Goal: Task Accomplishment & Management: Complete application form

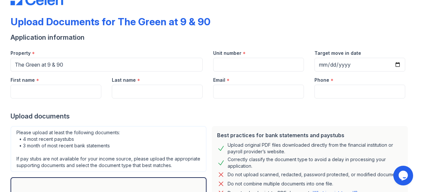
scroll to position [33, 0]
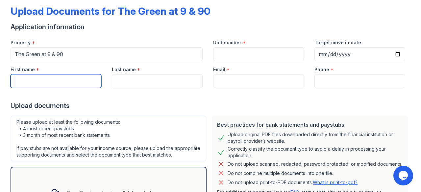
click at [44, 83] on input "First name" at bounding box center [56, 81] width 91 height 14
type input "[PERSON_NAME]"
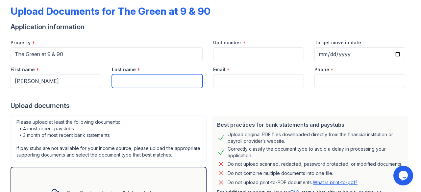
click at [132, 82] on input "Last name" at bounding box center [157, 81] width 91 height 14
type input "Dorcil"
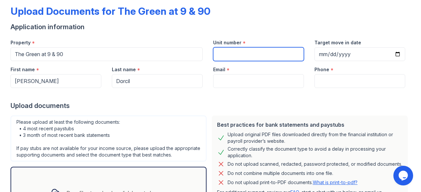
click at [229, 53] on input "Unit number" at bounding box center [258, 54] width 91 height 14
type input "c311"
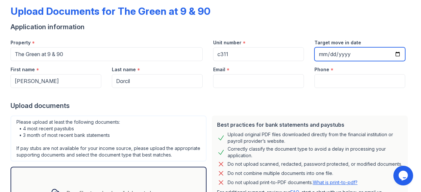
click at [387, 54] on input "Target move in date" at bounding box center [359, 54] width 91 height 14
click at [392, 55] on input "Target move in date" at bounding box center [359, 54] width 91 height 14
click at [387, 51] on input "[DATE]" at bounding box center [359, 54] width 91 height 14
click at [393, 52] on input "[DATE]" at bounding box center [359, 54] width 91 height 14
type input "[DATE]"
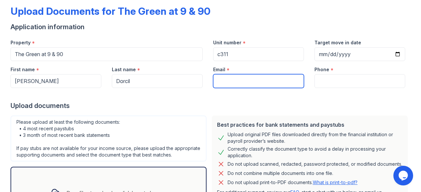
click at [268, 83] on input "Email" at bounding box center [258, 81] width 91 height 14
click at [235, 82] on input "Email" at bounding box center [258, 81] width 91 height 14
paste input "[EMAIL_ADDRESS][DOMAIN_NAME]"
type input "[EMAIL_ADDRESS][DOMAIN_NAME]"
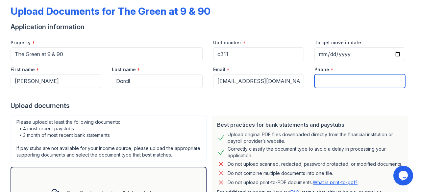
click at [318, 81] on input "Phone" at bounding box center [359, 81] width 91 height 14
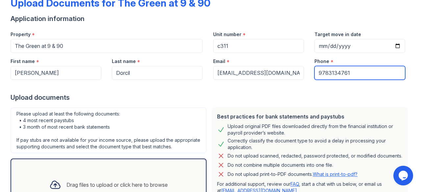
scroll to position [74, 0]
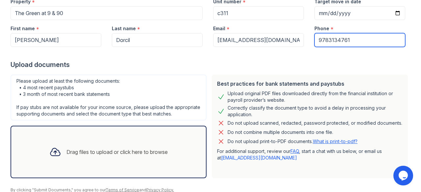
type input "9783134761"
click at [73, 156] on div "Drag files to upload or click here to browse" at bounding box center [116, 152] width 101 height 8
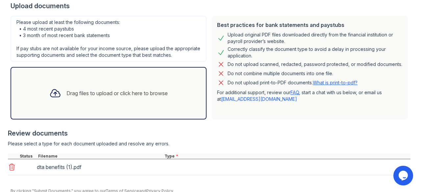
scroll to position [166, 0]
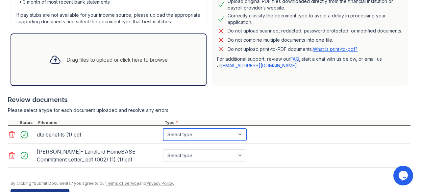
click at [238, 138] on select "Select type Paystub Bank Statement Offer Letter Tax Documents Benefit Award Let…" at bounding box center [204, 135] width 83 height 12
select select "benefit_award_letter"
click at [163, 134] on select "Select type Paystub Bank Statement Offer Letter Tax Documents Benefit Award Let…" at bounding box center [204, 135] width 83 height 12
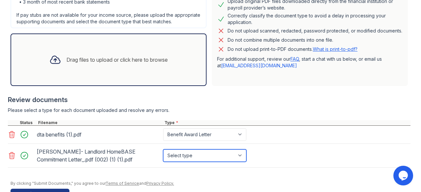
click at [243, 162] on select "Select type Paystub Bank Statement Offer Letter Tax Documents Benefit Award Let…" at bounding box center [204, 156] width 83 height 12
select select "other"
click at [163, 155] on select "Select type Paystub Bank Statement Offer Letter Tax Documents Benefit Award Let…" at bounding box center [204, 156] width 83 height 12
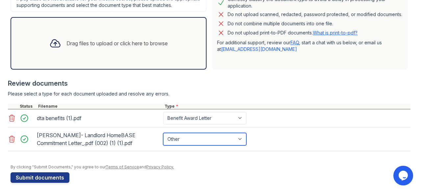
scroll to position [192, 0]
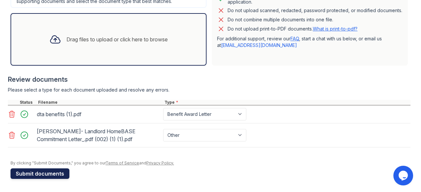
click at [31, 175] on button "Submit documents" at bounding box center [40, 174] width 59 height 11
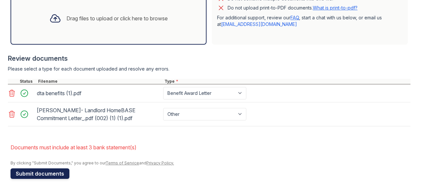
scroll to position [231, 0]
drag, startPoint x: 57, startPoint y: 173, endPoint x: 154, endPoint y: 126, distance: 108.5
click at [154, 126] on form "Application information Property * The Green at 9 & 90 Unit number * c311 Targe…" at bounding box center [211, 13] width 400 height 332
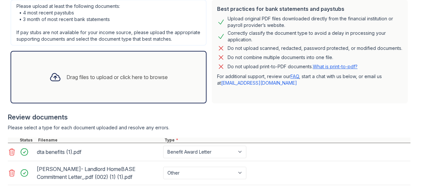
scroll to position [166, 0]
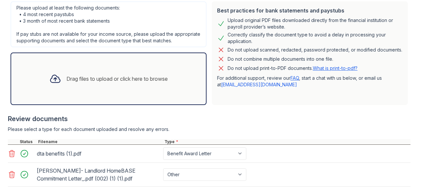
click at [87, 83] on div "Drag files to upload or click here to browse" at bounding box center [116, 79] width 101 height 8
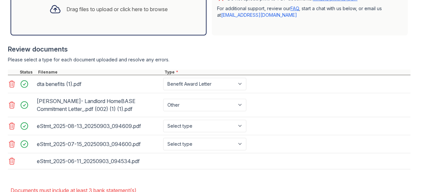
scroll to position [249, 0]
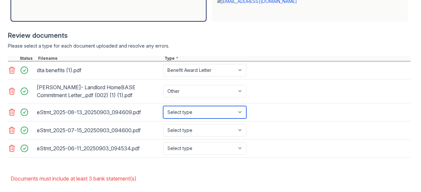
click at [243, 119] on select "Select type Paystub Bank Statement Offer Letter Tax Documents Benefit Award Let…" at bounding box center [204, 112] width 83 height 12
select select "bank_statement"
click at [163, 111] on select "Select type Paystub Bank Statement Offer Letter Tax Documents Benefit Award Let…" at bounding box center [204, 112] width 83 height 12
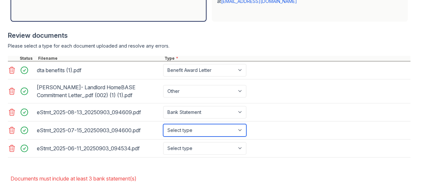
drag, startPoint x: 237, startPoint y: 135, endPoint x: 228, endPoint y: 140, distance: 10.4
click at [237, 135] on select "Select type Paystub Bank Statement Offer Letter Tax Documents Benefit Award Let…" at bounding box center [204, 130] width 83 height 12
select select "bank_statement"
click at [163, 129] on select "Select type Paystub Bank Statement Offer Letter Tax Documents Benefit Award Let…" at bounding box center [204, 130] width 83 height 12
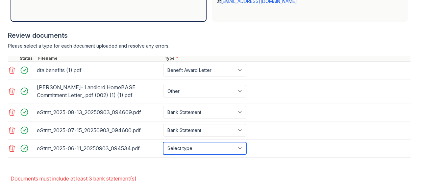
click at [241, 154] on select "Select type Paystub Bank Statement Offer Letter Tax Documents Benefit Award Let…" at bounding box center [204, 148] width 83 height 12
select select "bank_statement"
click at [163, 147] on select "Select type Paystub Bank Statement Offer Letter Tax Documents Benefit Award Let…" at bounding box center [204, 148] width 83 height 12
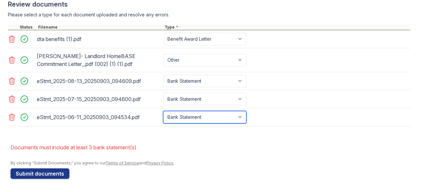
scroll to position [285, 0]
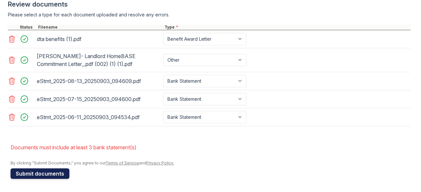
click at [51, 172] on button "Submit documents" at bounding box center [40, 174] width 59 height 11
